Goal: Navigation & Orientation: Find specific page/section

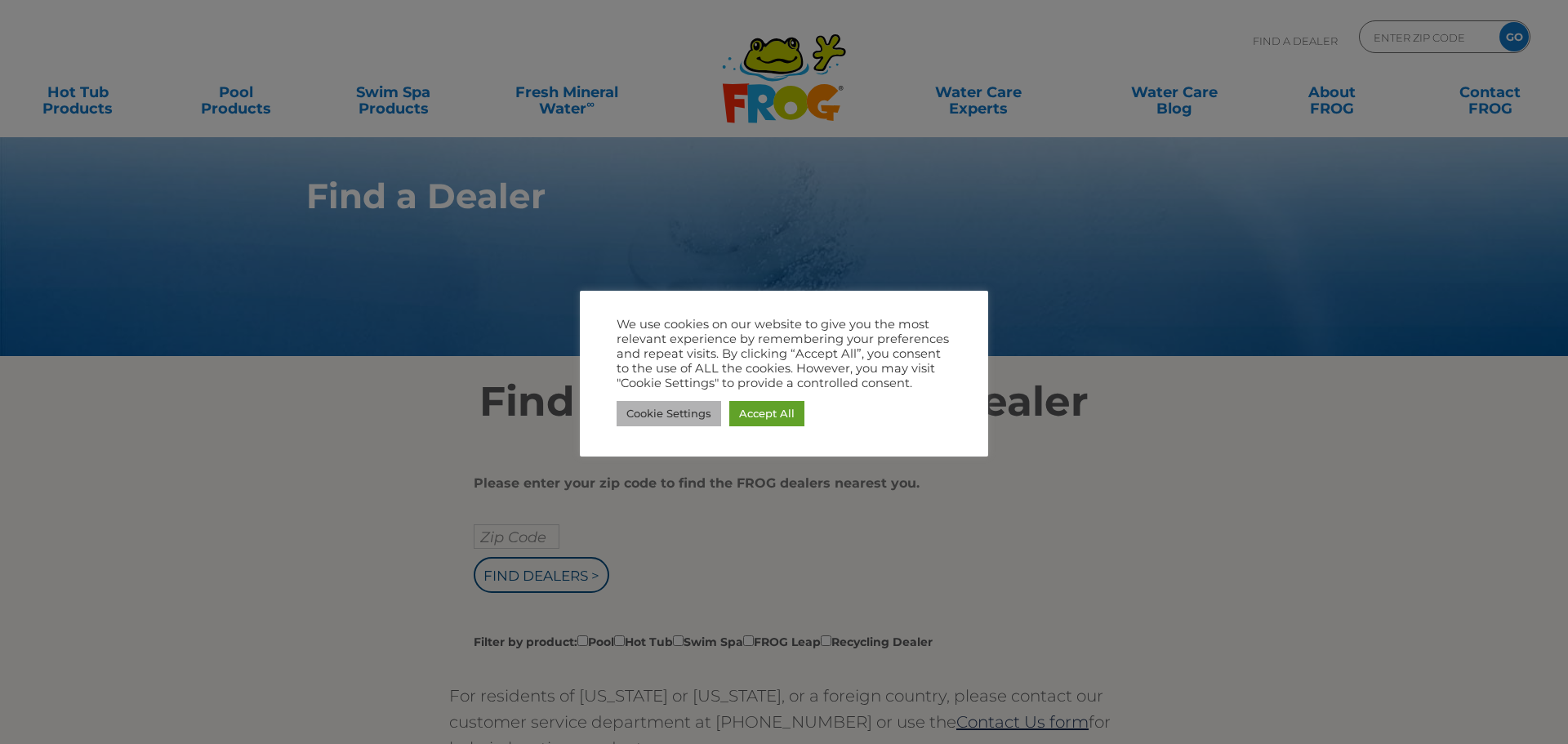
click at [658, 413] on link "Cookie Settings" at bounding box center [668, 414] width 104 height 26
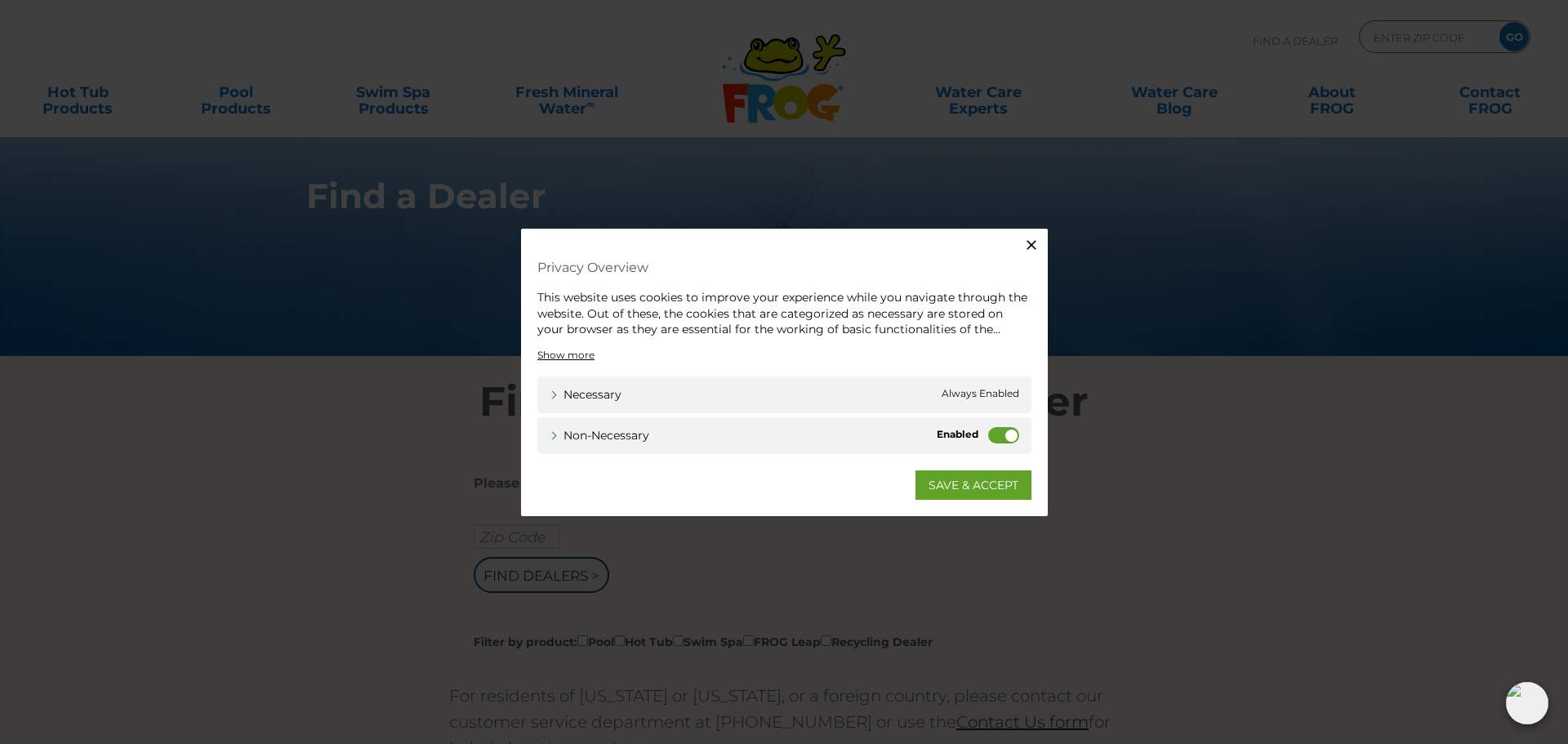
click at [991, 436] on label "Non-necessary" at bounding box center [1003, 434] width 31 height 16
click at [0, 0] on input "Non-necessary" at bounding box center [0, 0] width 0 height 0
click at [963, 476] on link "SAVE & ACCEPT" at bounding box center [973, 484] width 116 height 30
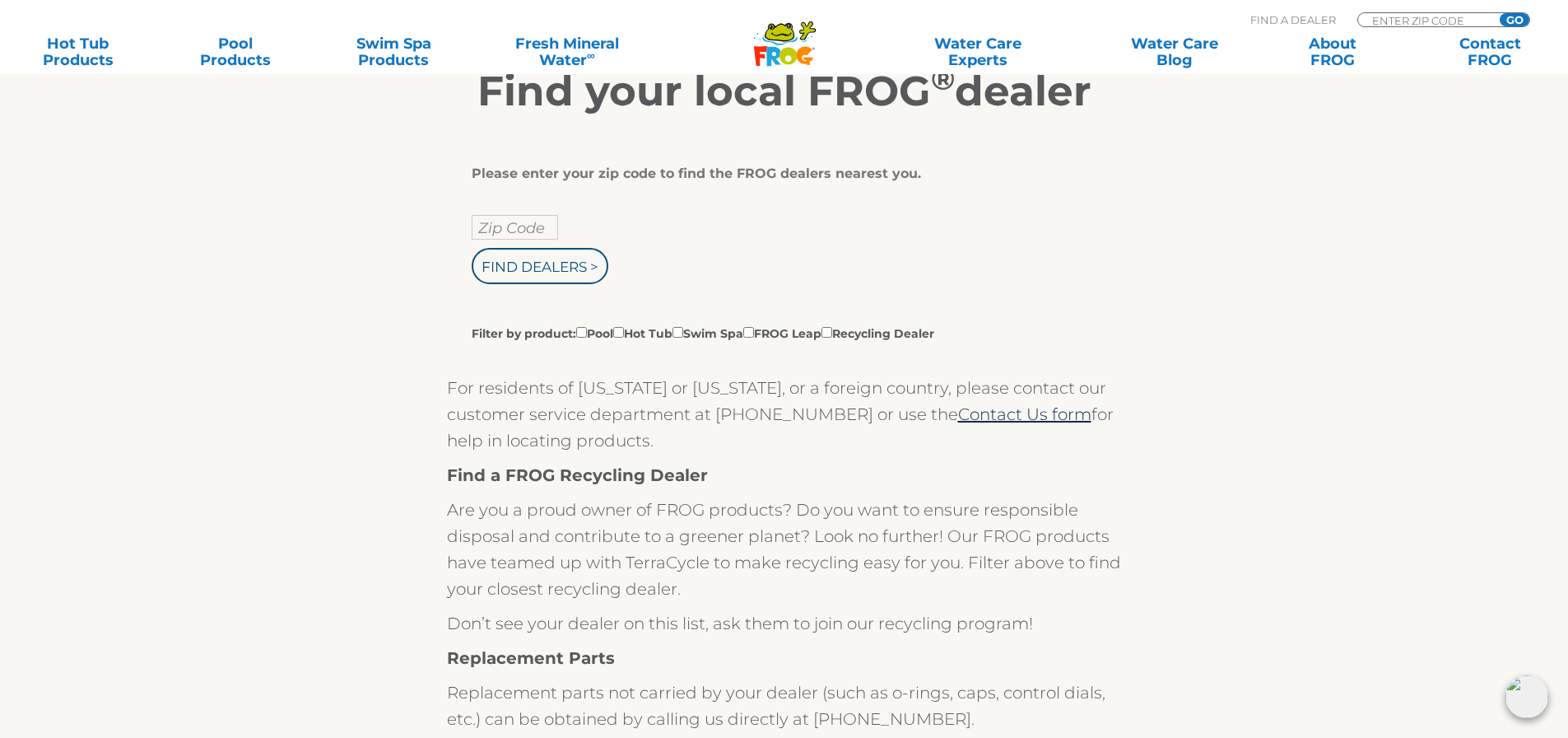
scroll to position [412, 0]
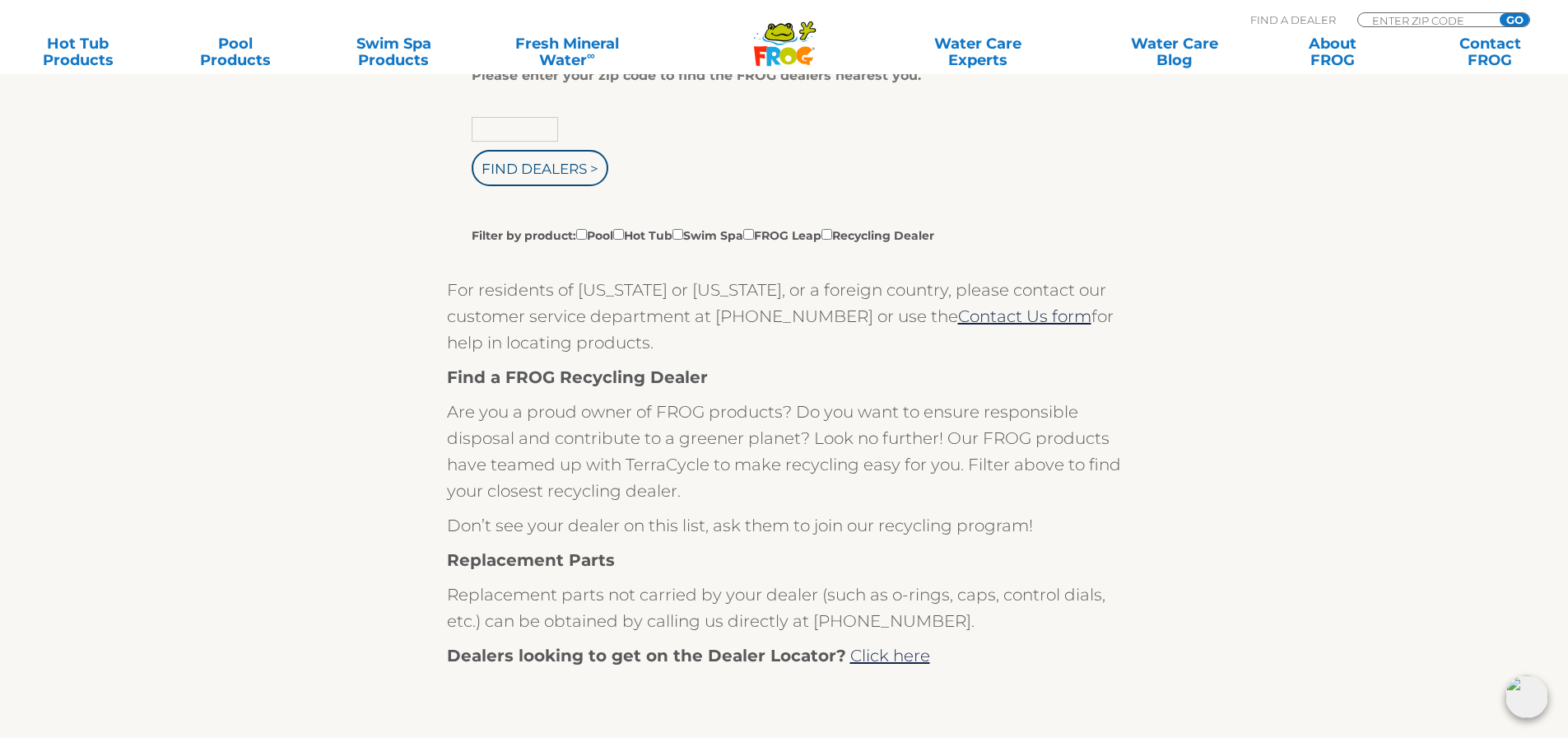
click at [496, 123] on input "text" at bounding box center [515, 129] width 86 height 25
type input "88012"
click at [472, 150] on input "Find Dealers >" at bounding box center [540, 168] width 137 height 36
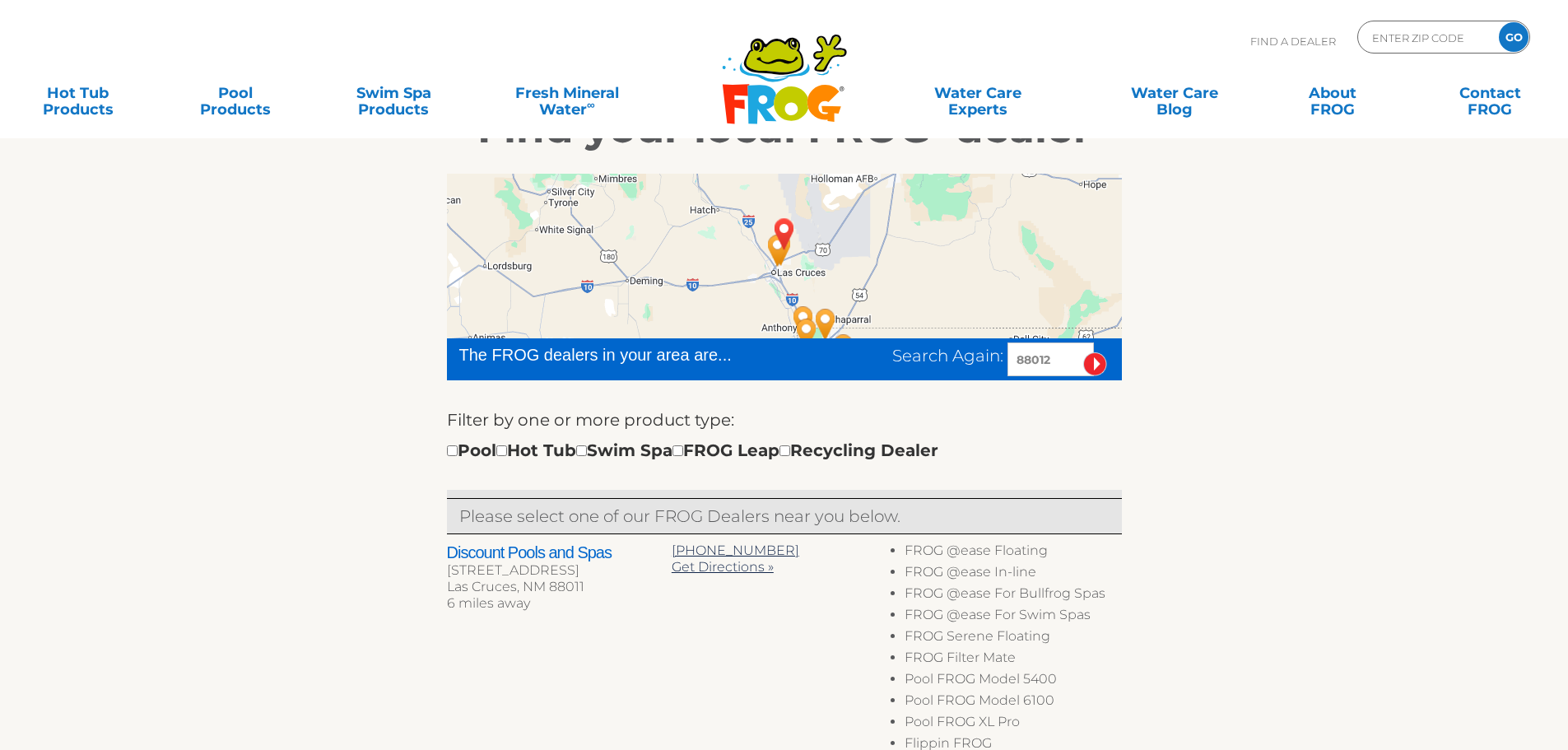
scroll to position [329, 0]
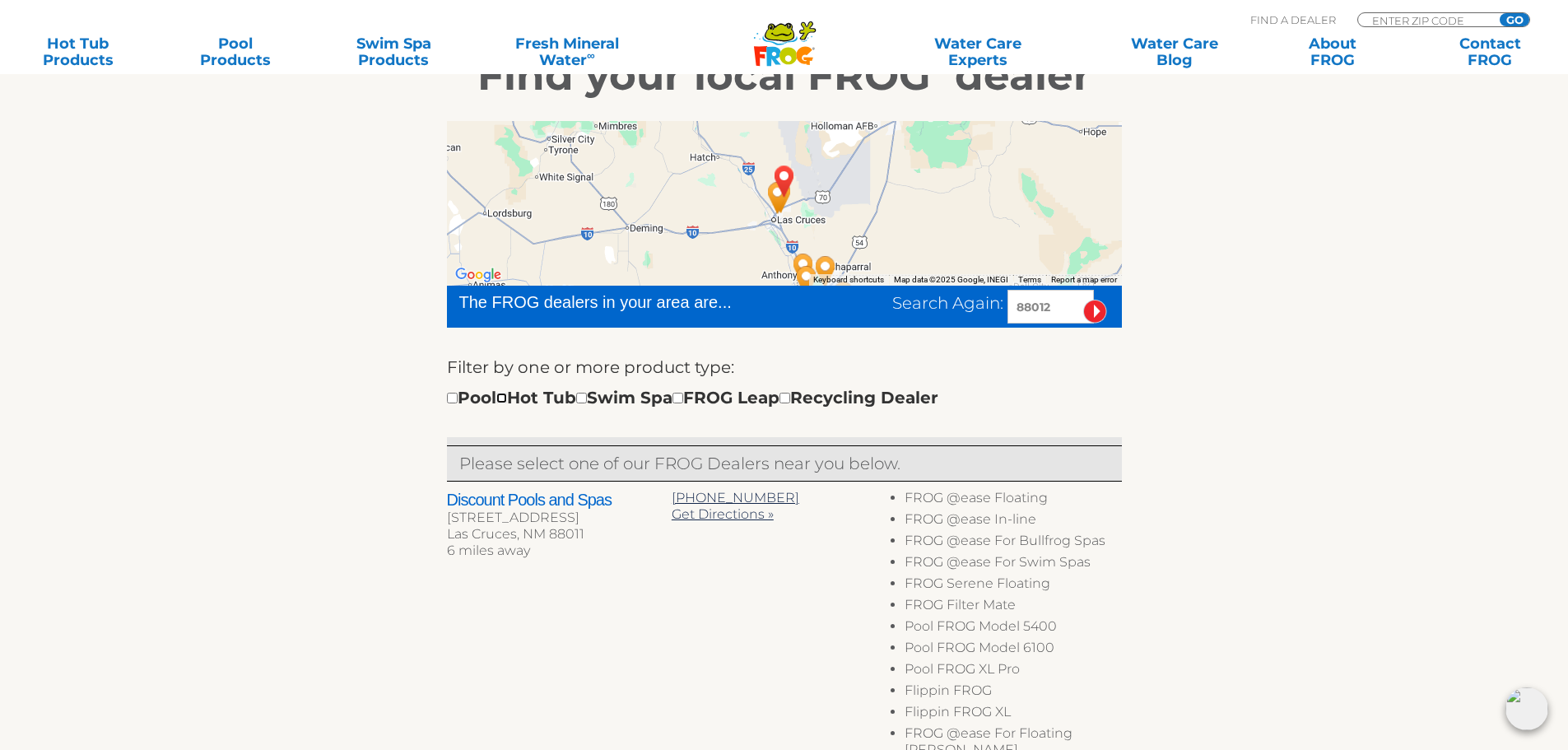
click at [507, 401] on input "checkbox" at bounding box center [501, 398] width 11 height 11
checkbox input "true"
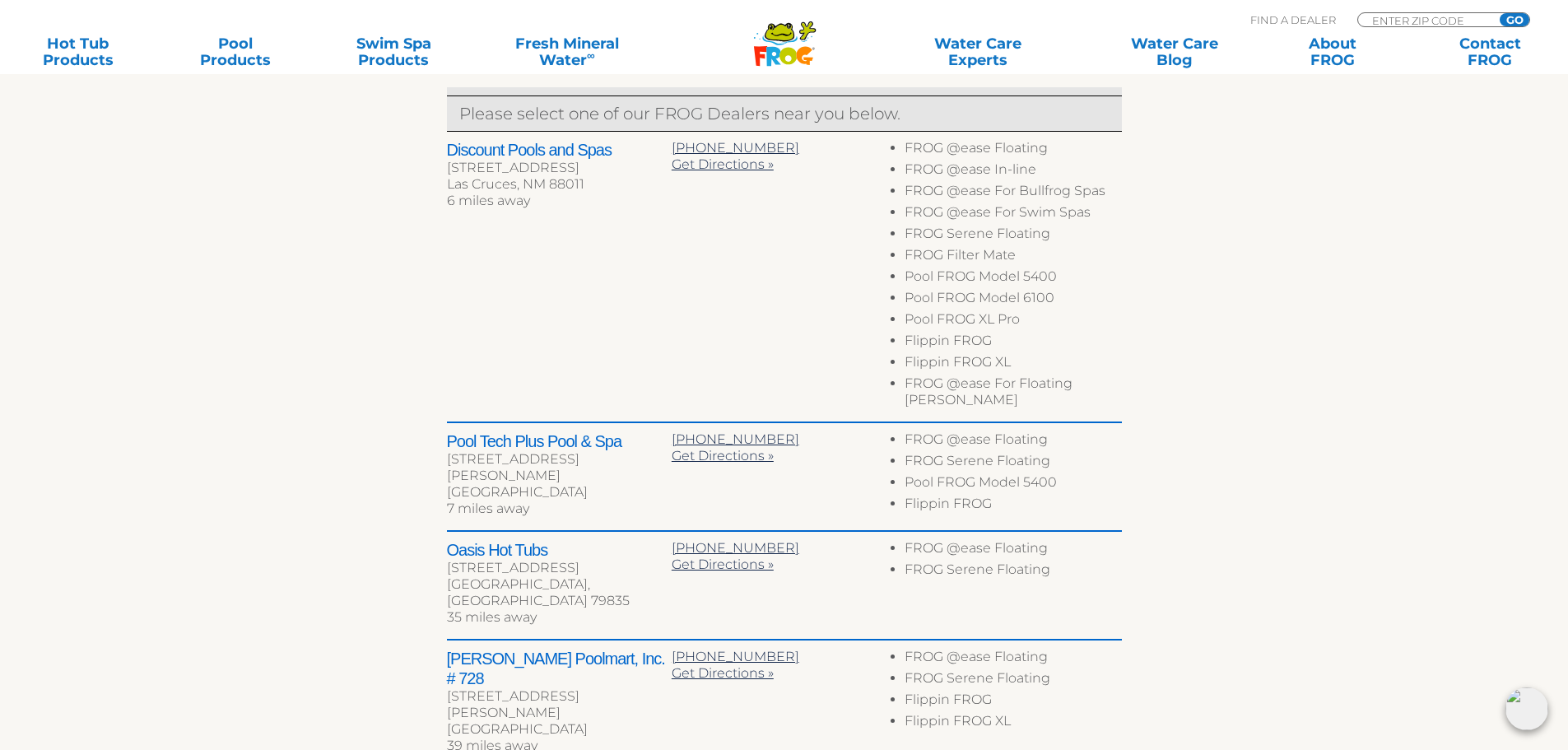
scroll to position [823, 0]
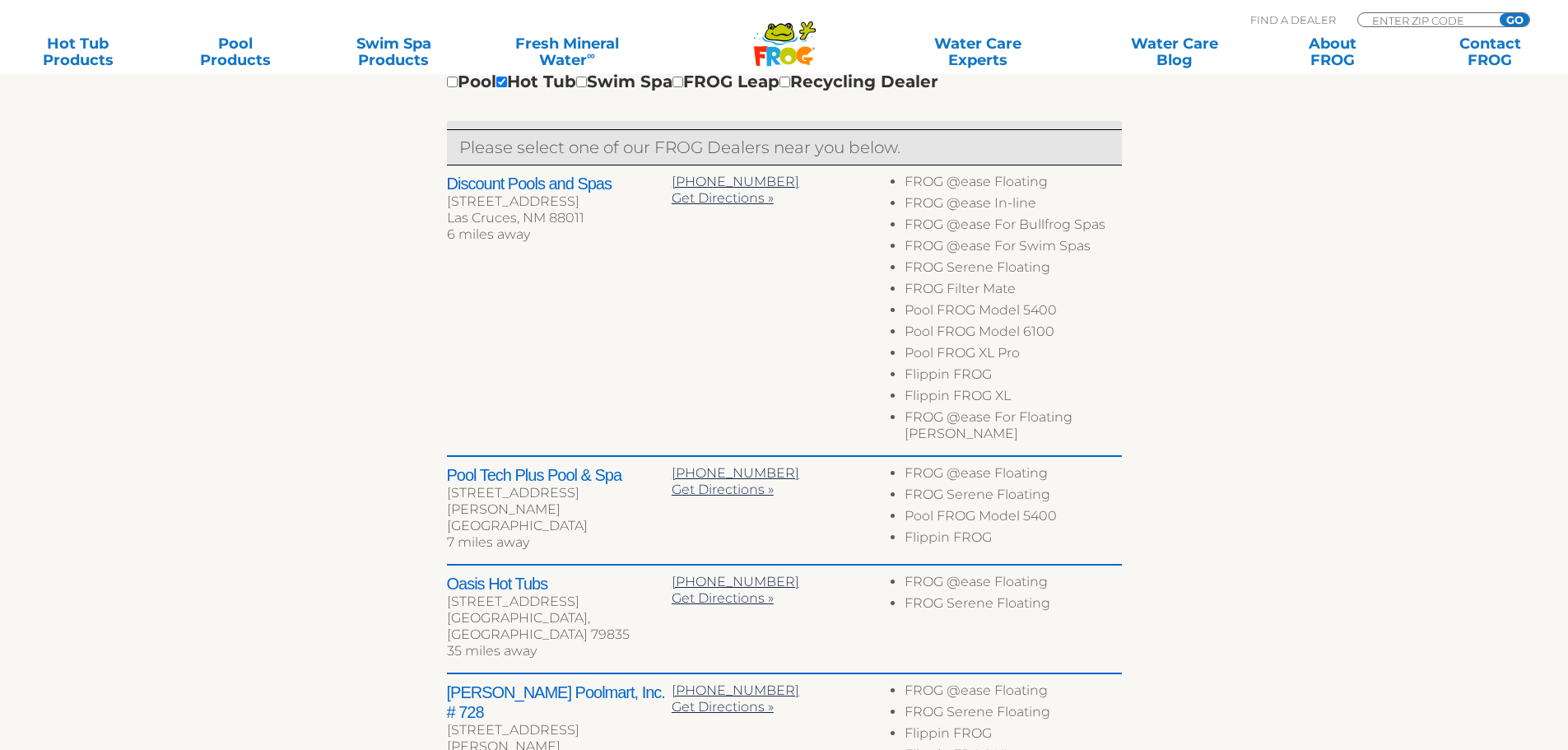
scroll to position [862, 0]
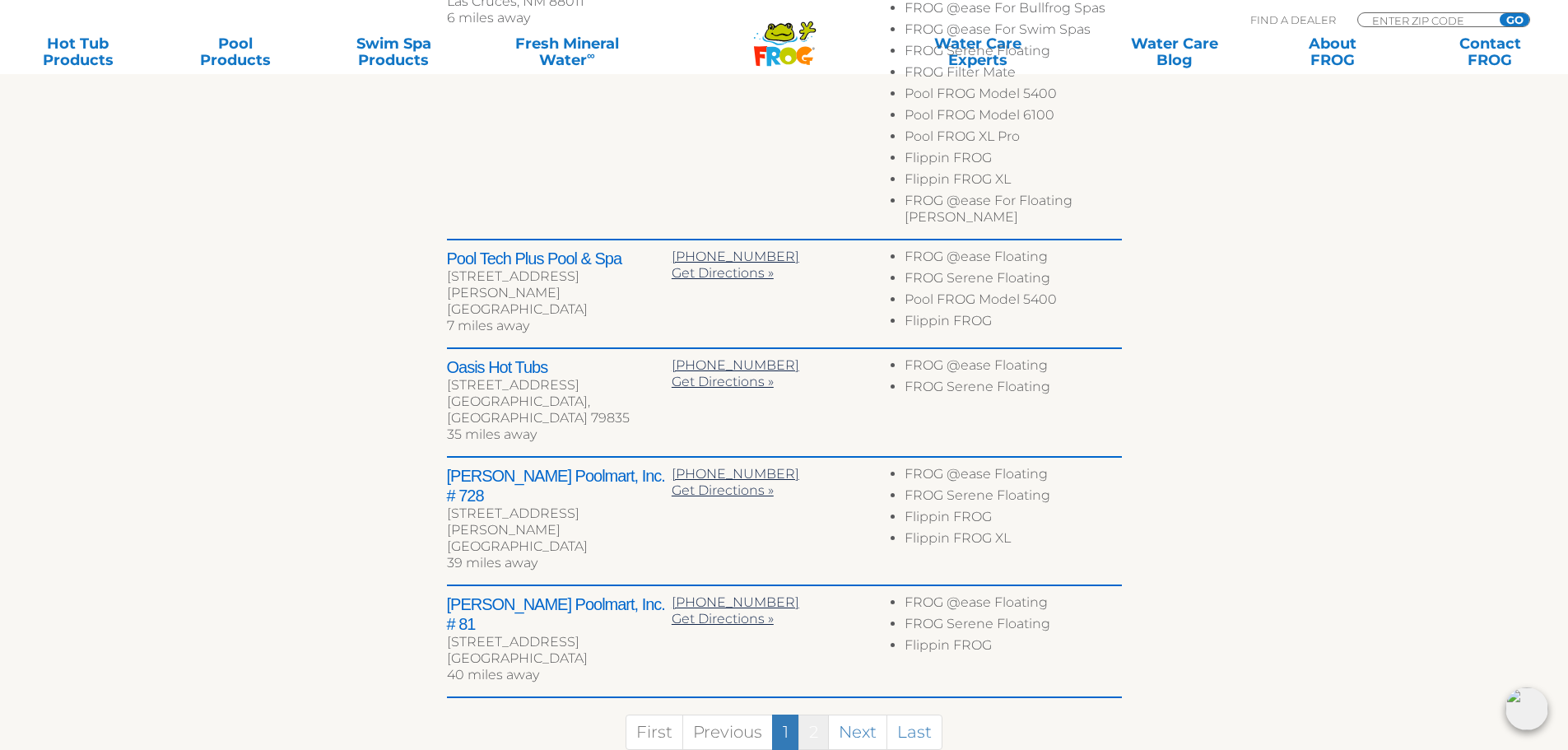
click at [810, 715] on link "2" at bounding box center [813, 732] width 30 height 35
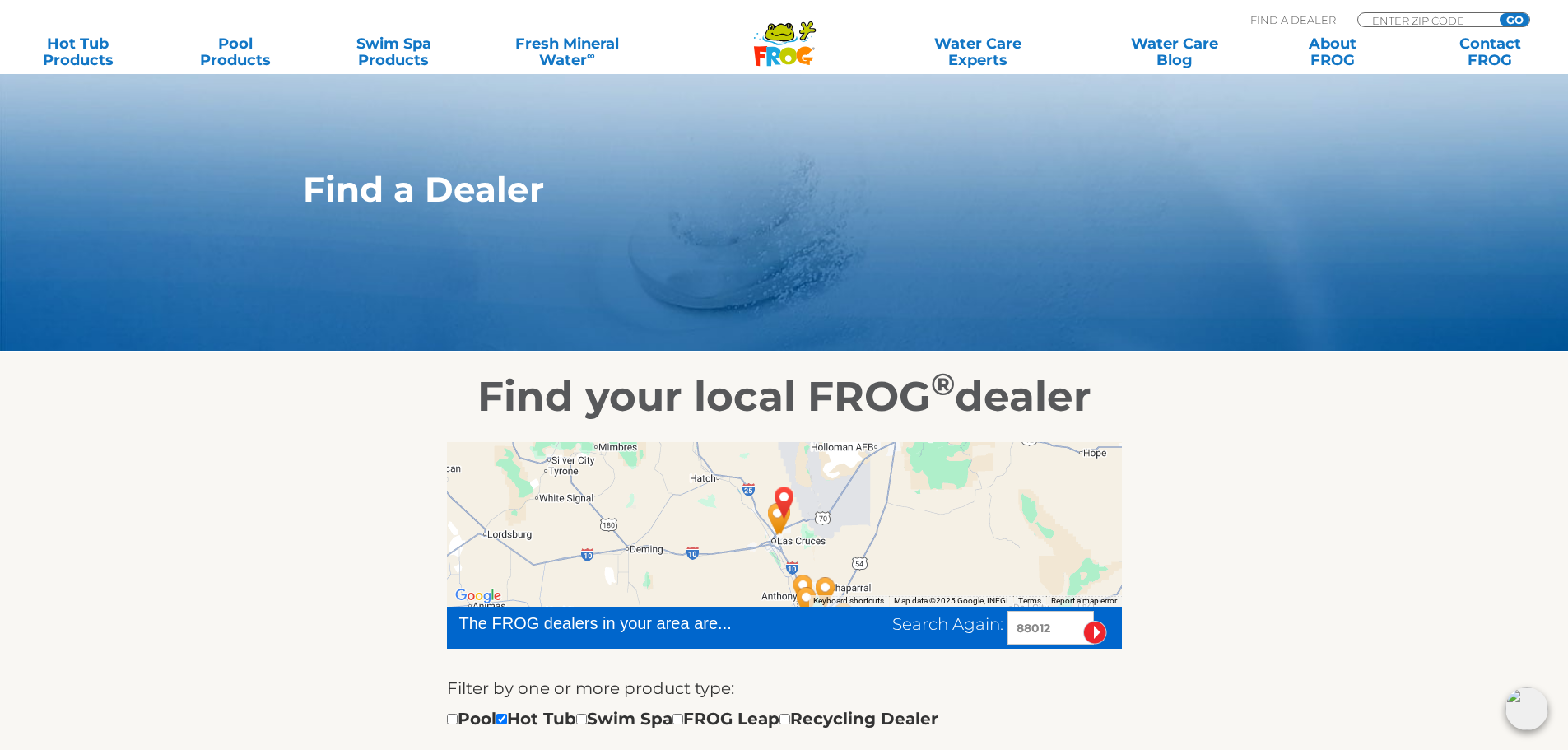
scroll to position [0, 0]
